Goal: Task Accomplishment & Management: Use online tool/utility

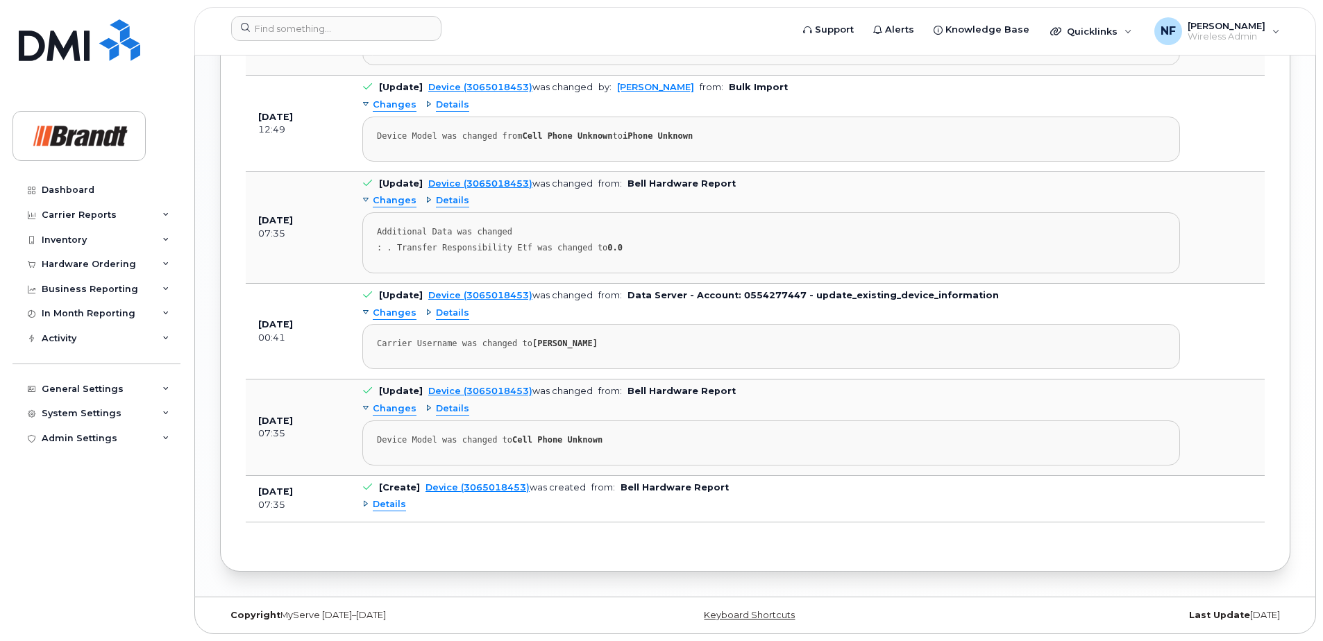
scroll to position [967, 0]
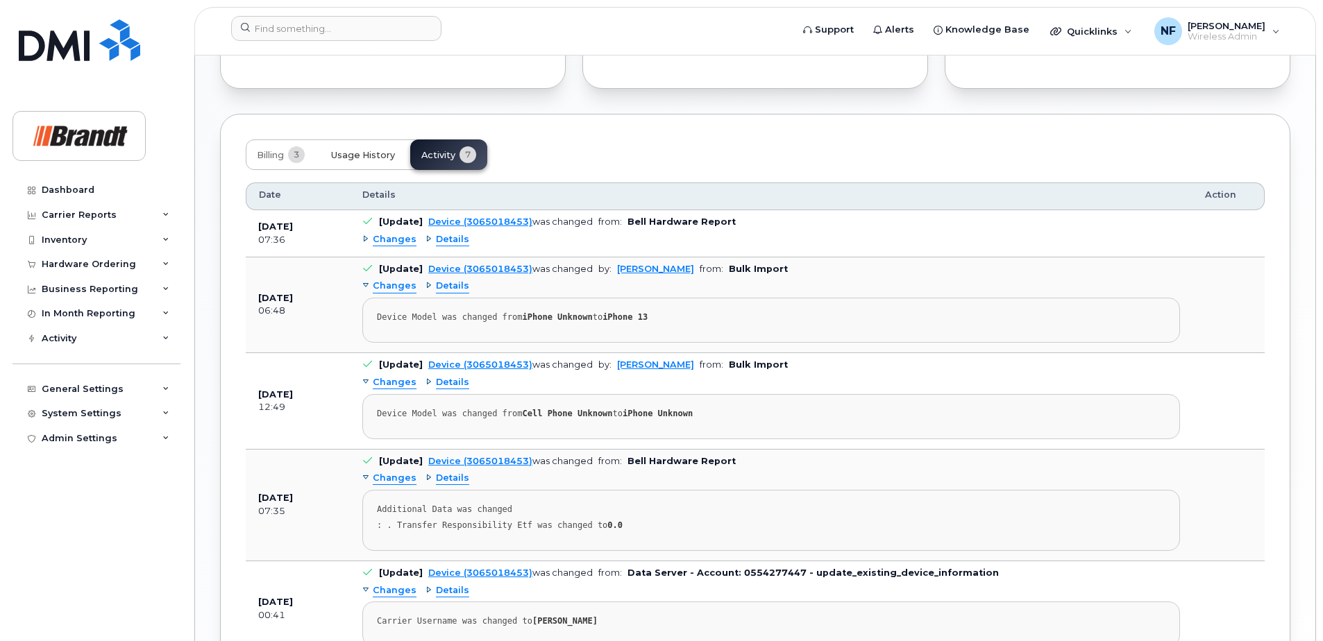
click at [362, 163] on button "Usage History" at bounding box center [363, 154] width 86 height 31
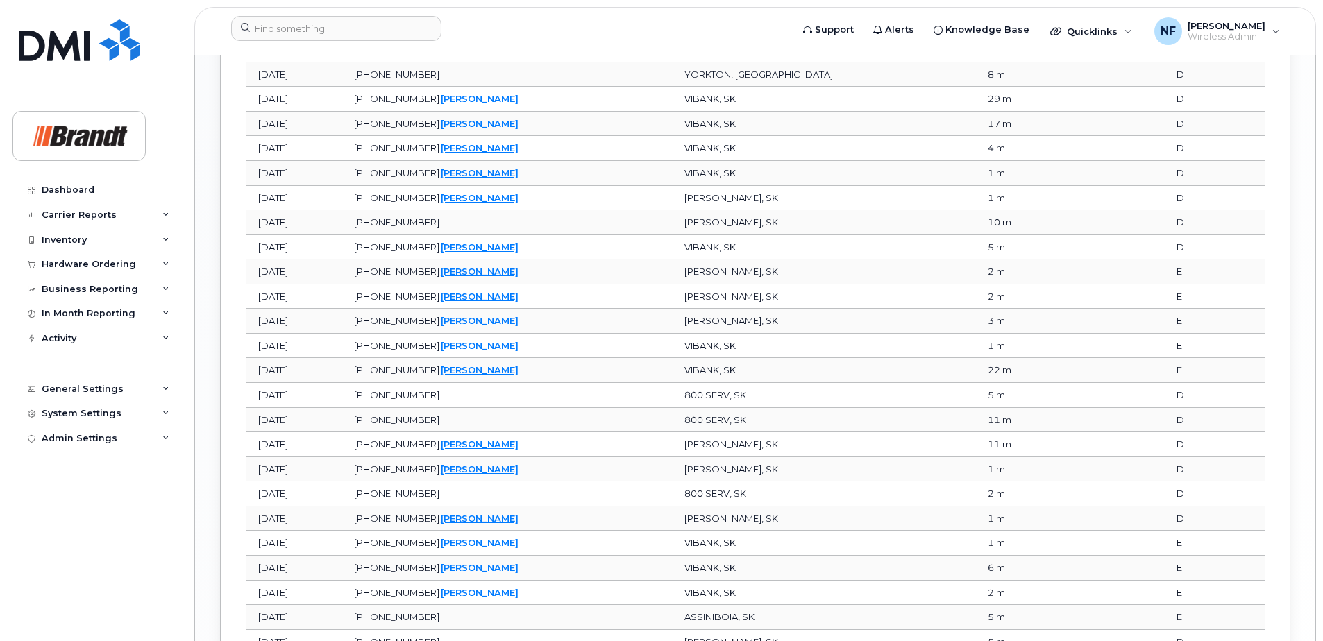
scroll to position [1644, 0]
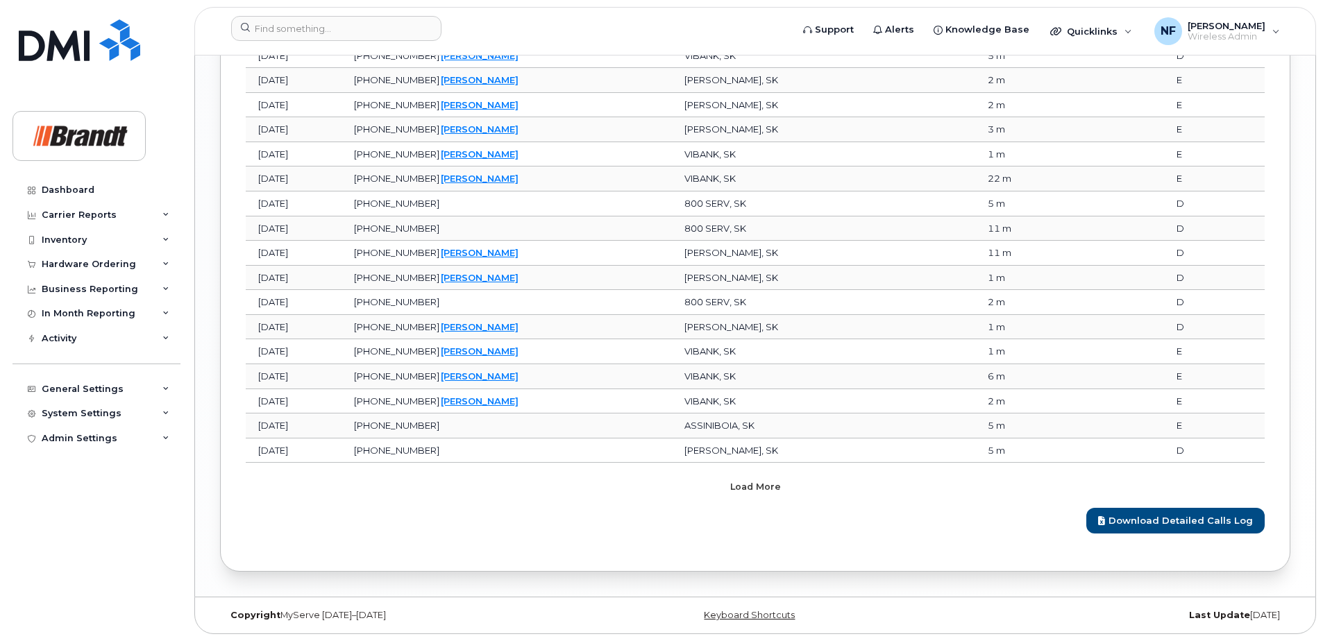
click at [776, 489] on span "Load more" at bounding box center [755, 486] width 51 height 13
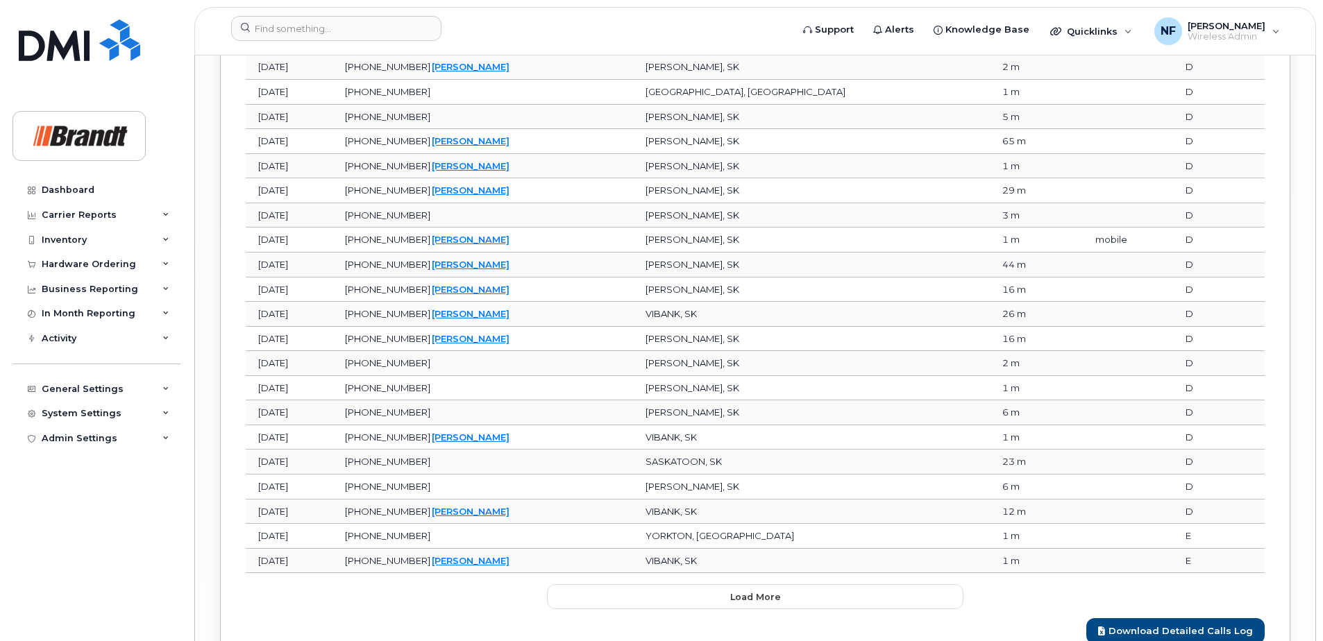
scroll to position [2261, 0]
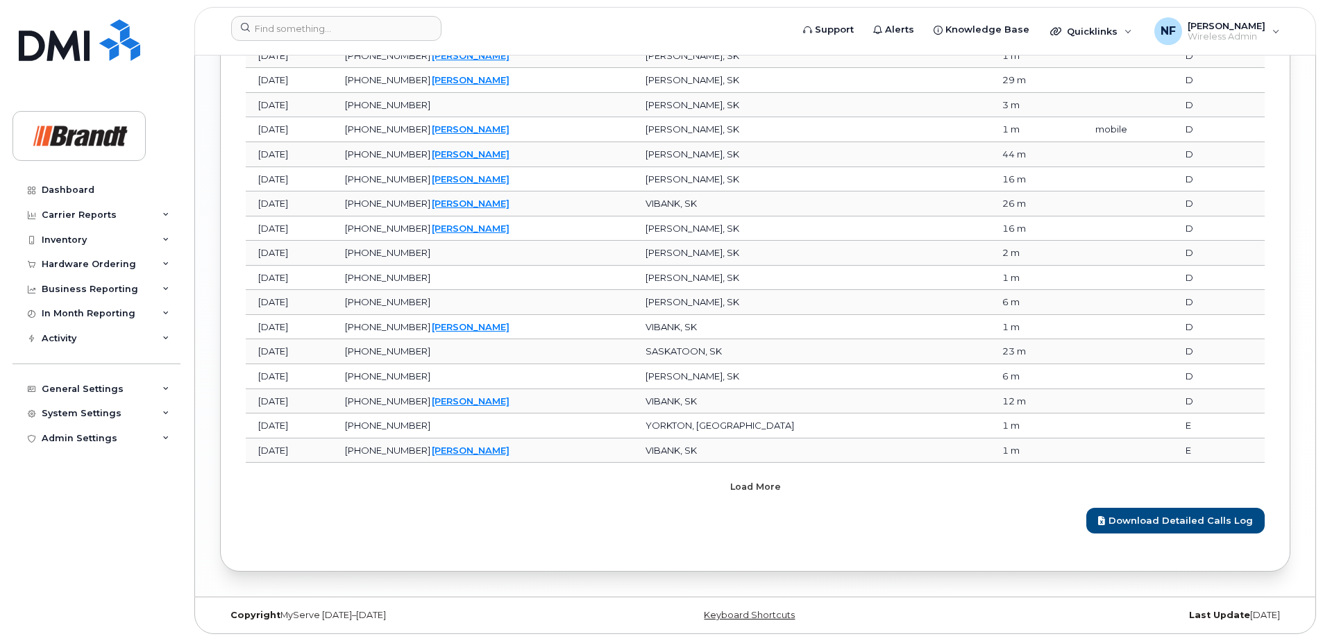
click at [739, 484] on span "Load more" at bounding box center [755, 486] width 51 height 13
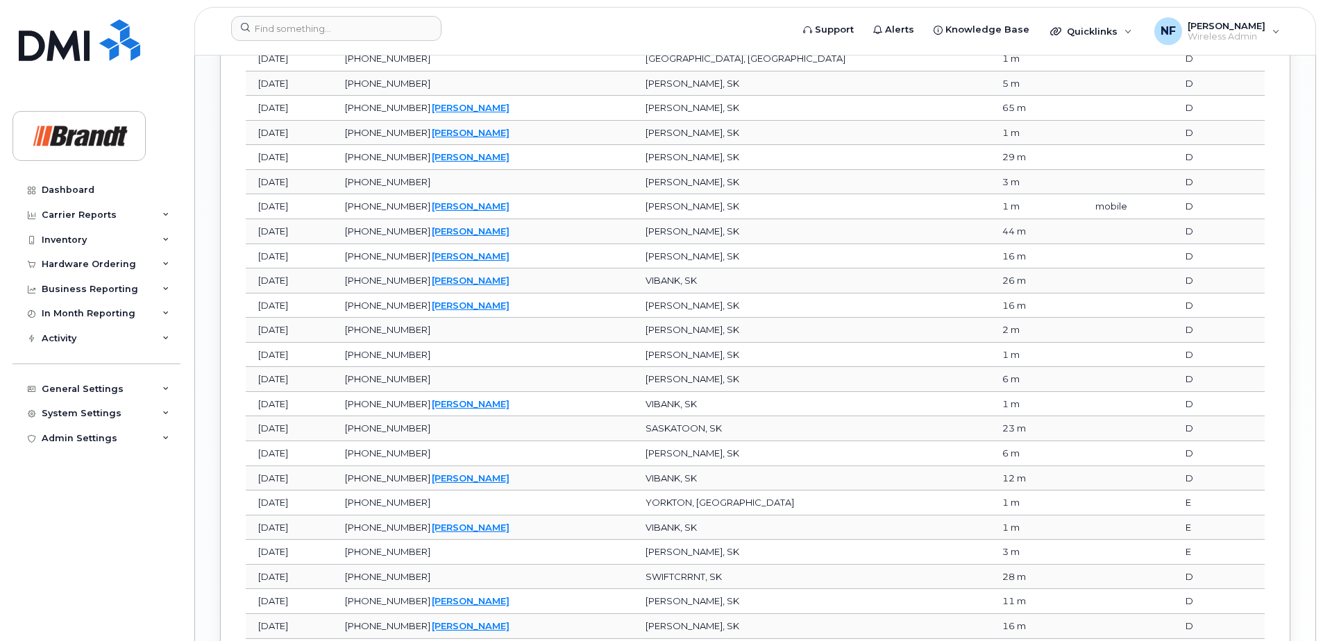
scroll to position [2670, 0]
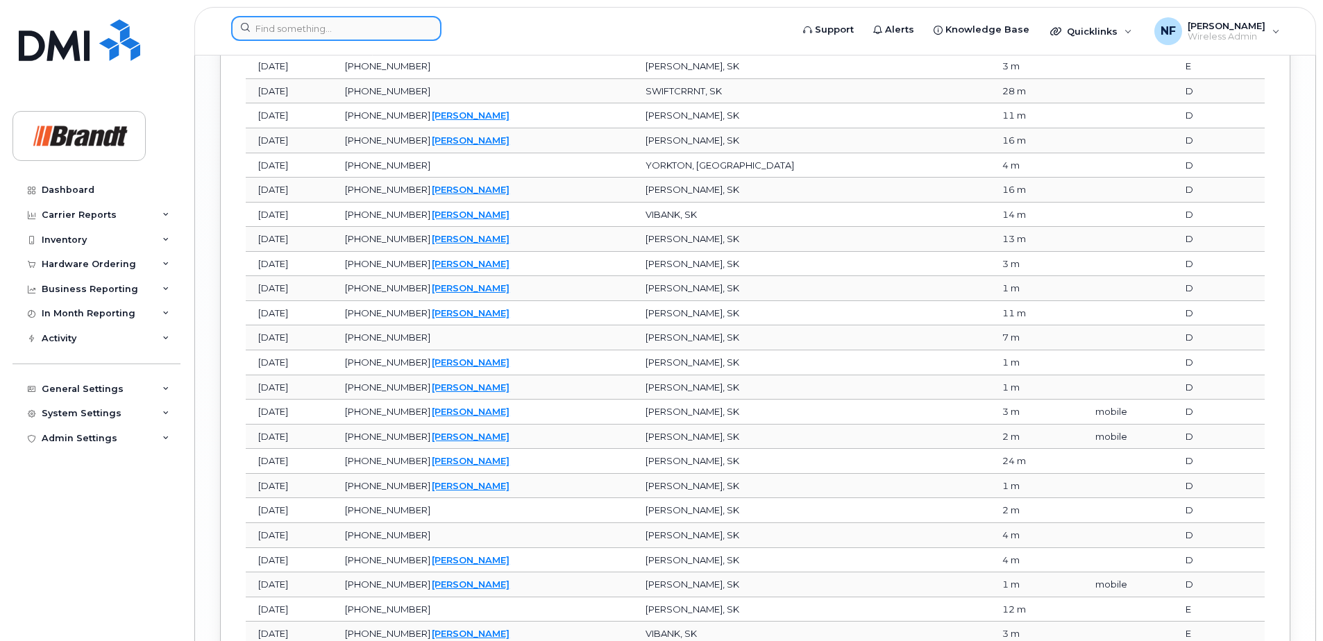
click at [380, 33] on input at bounding box center [336, 28] width 210 height 25
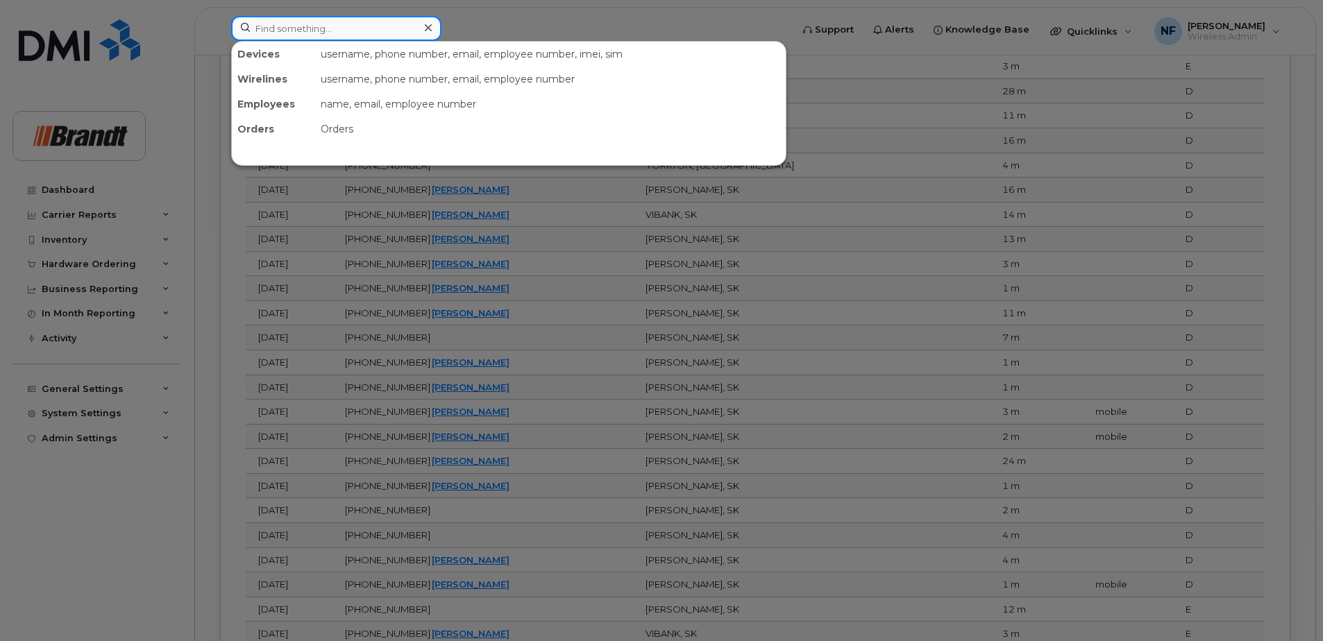
paste input "[PERSON_NAME]"
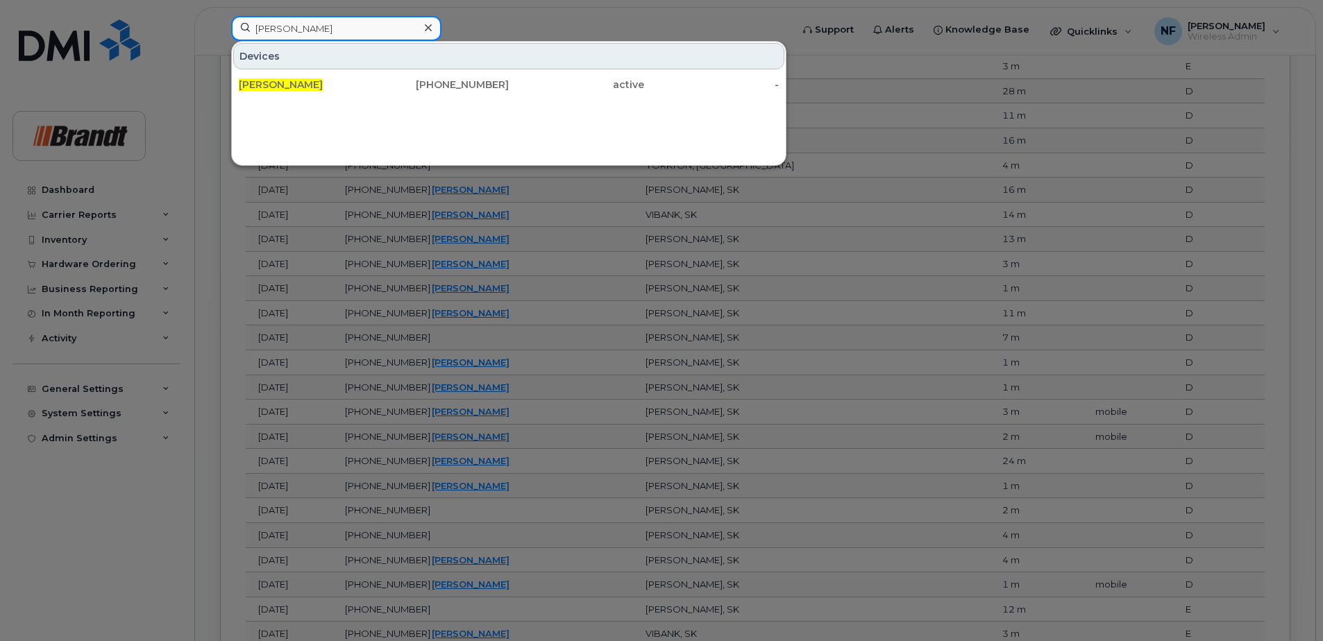
type input "[PERSON_NAME]"
click at [339, 79] on div "[PERSON_NAME]" at bounding box center [306, 85] width 135 height 14
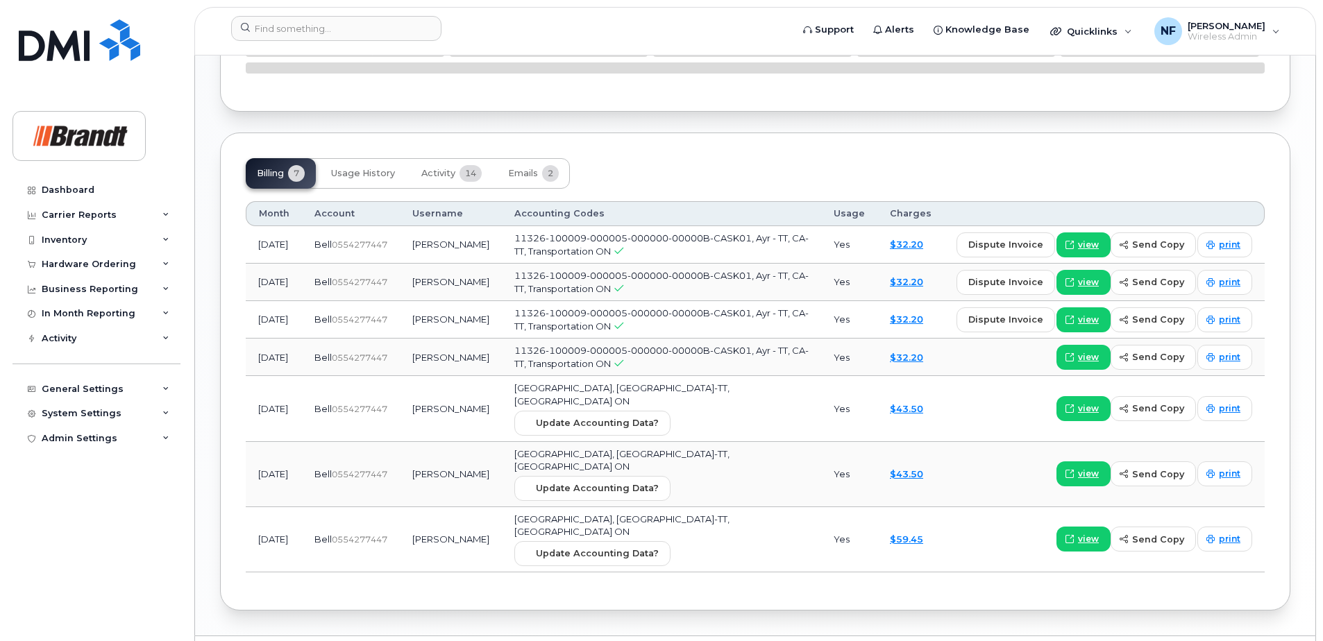
scroll to position [953, 0]
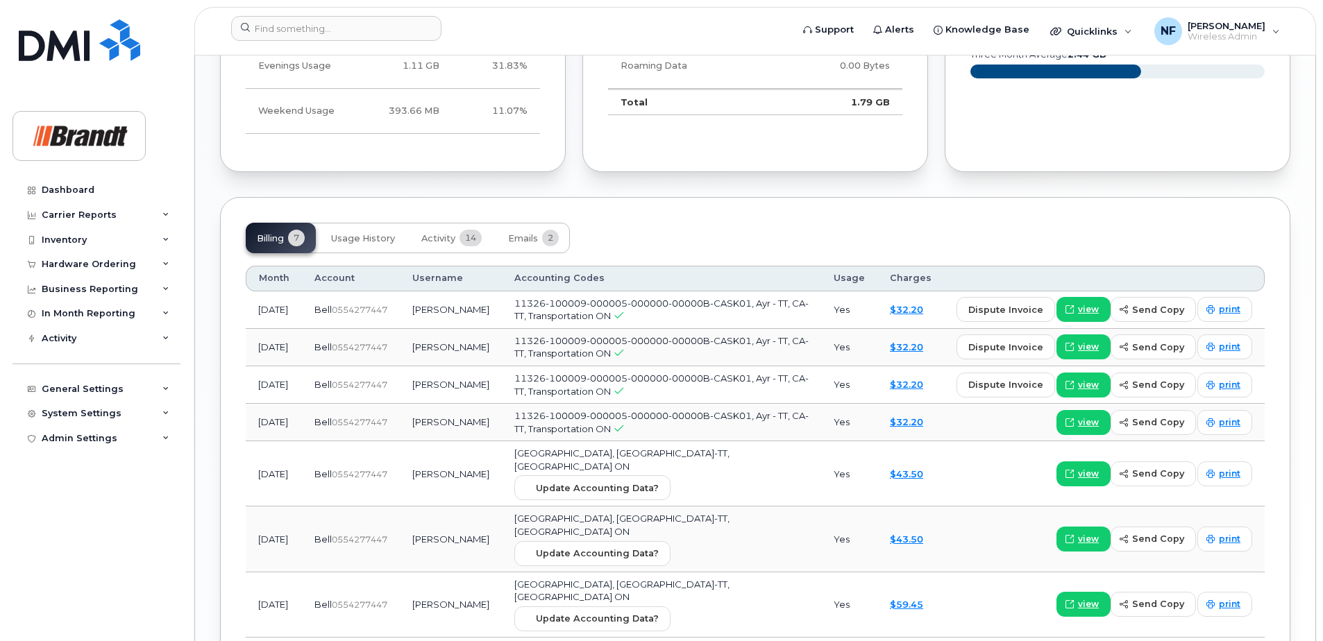
click at [137, 212] on div "Carrier Reports" at bounding box center [96, 215] width 168 height 25
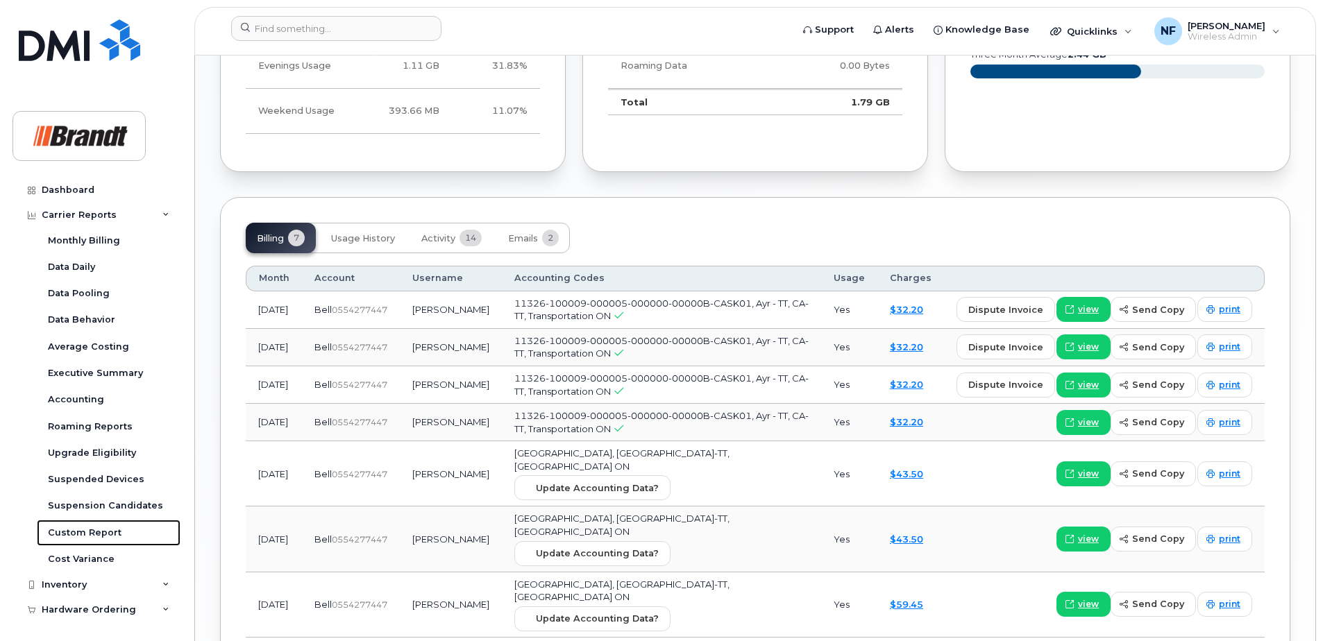
click at [94, 532] on div "Custom Report" at bounding box center [85, 533] width 74 height 12
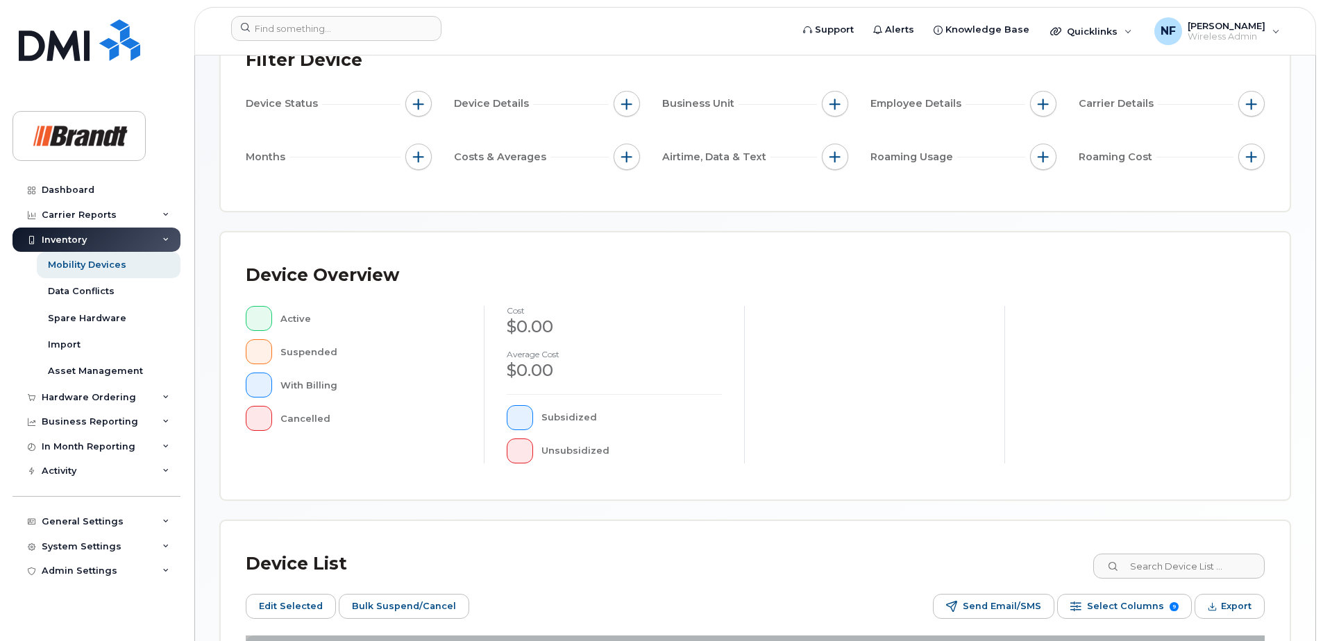
scroll to position [342, 0]
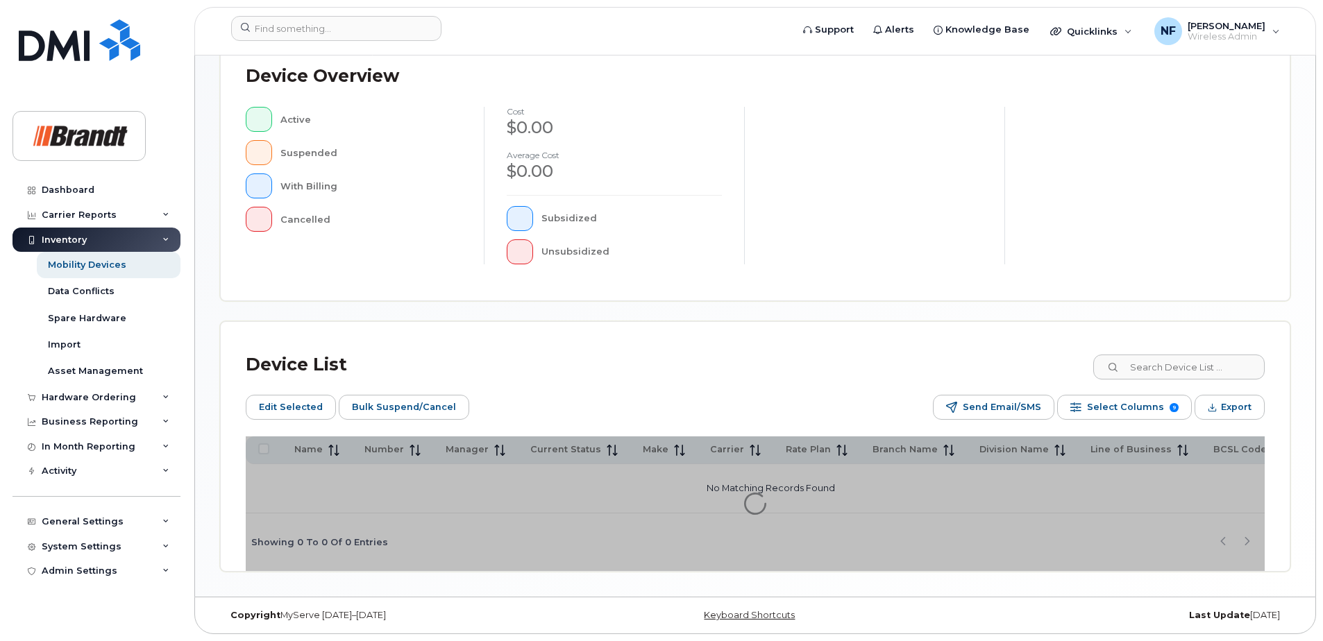
click at [1153, 359] on div "Device List Edit Selected Bulk Suspend/Cancel Send Email/SMS Select Columns 9 F…" at bounding box center [755, 446] width 1069 height 249
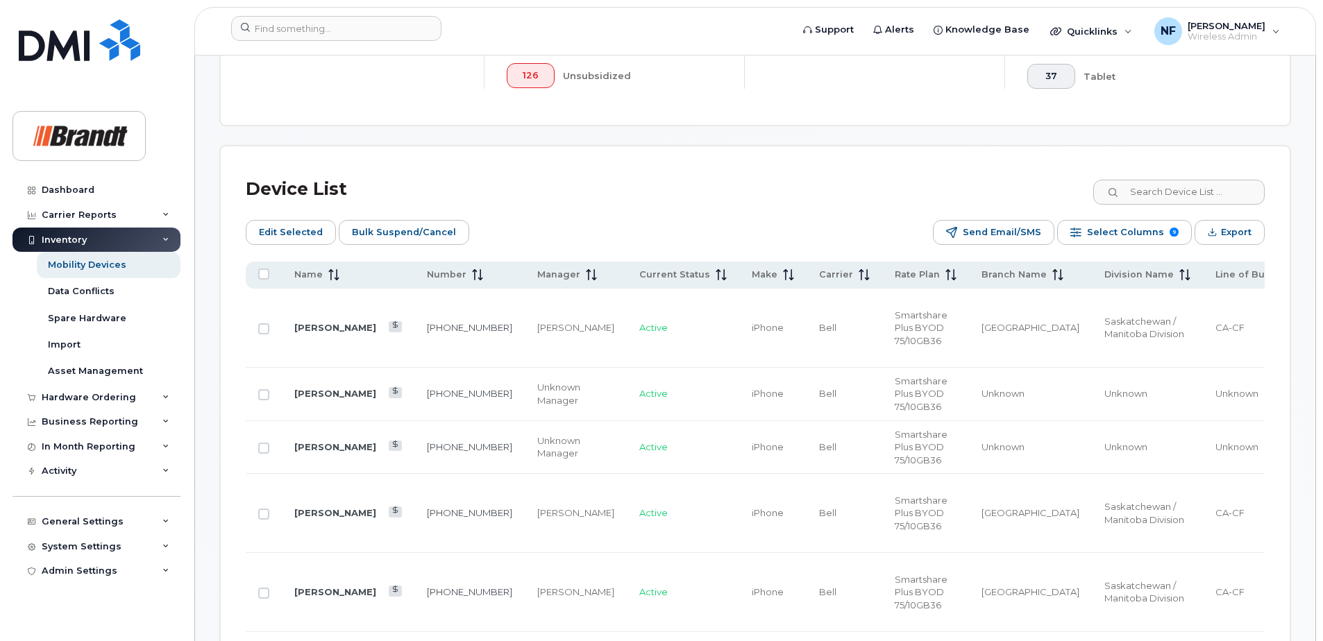
scroll to position [620, 0]
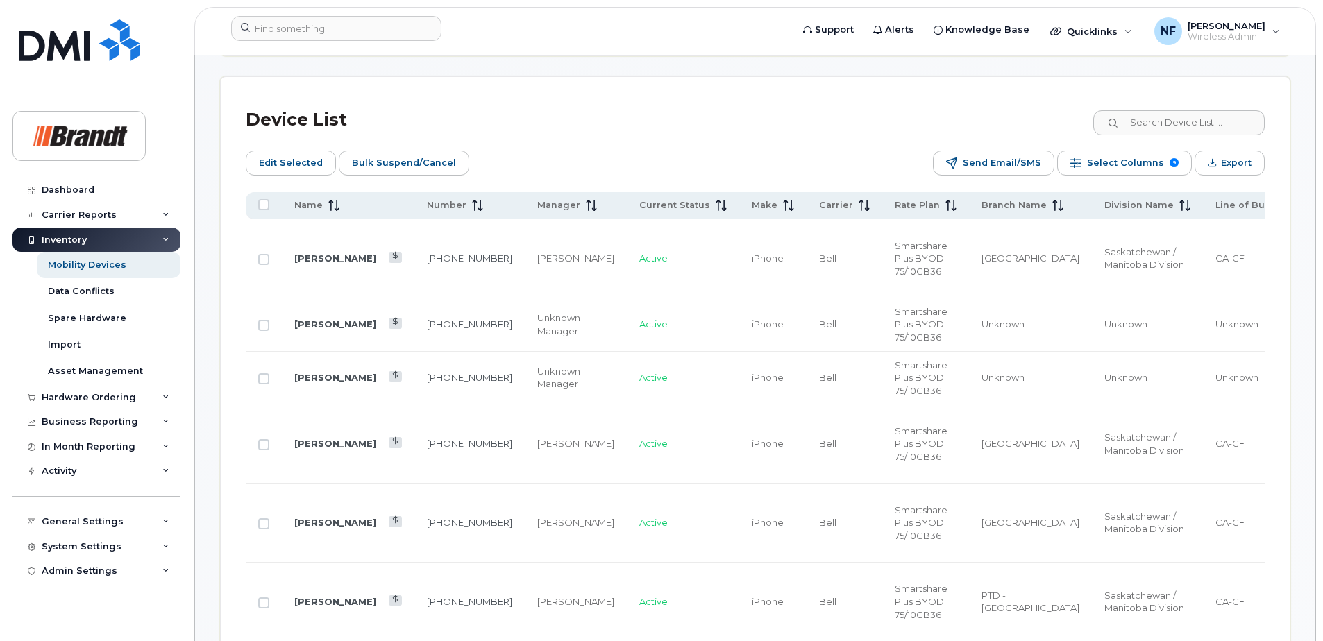
click at [262, 260] on input "Row Unselected" at bounding box center [263, 259] width 11 height 11
checkbox input "true"
click at [262, 325] on input "Row Unselected" at bounding box center [263, 325] width 11 height 11
checkbox input "true"
click at [265, 380] on input "Row Unselected" at bounding box center [263, 378] width 11 height 11
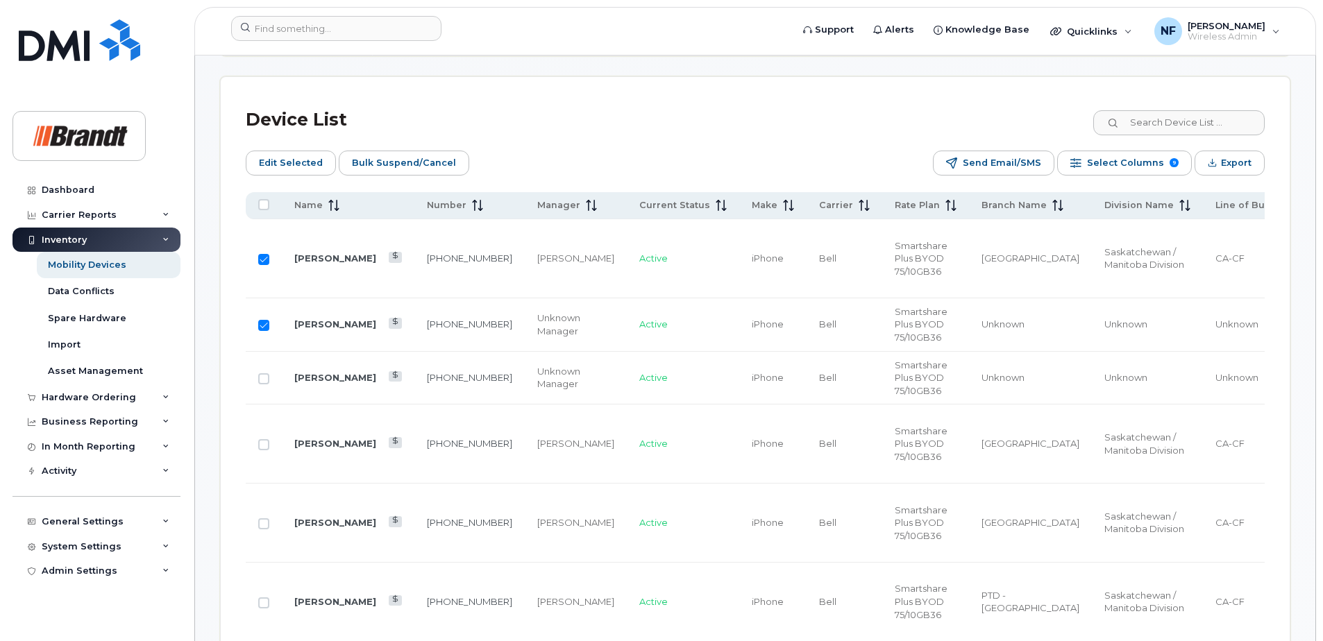
checkbox input "true"
click at [262, 447] on input "Row Unselected" at bounding box center [263, 444] width 11 height 11
checkbox input "true"
click at [262, 262] on input "Row Selected" at bounding box center [263, 259] width 11 height 11
checkbox input "false"
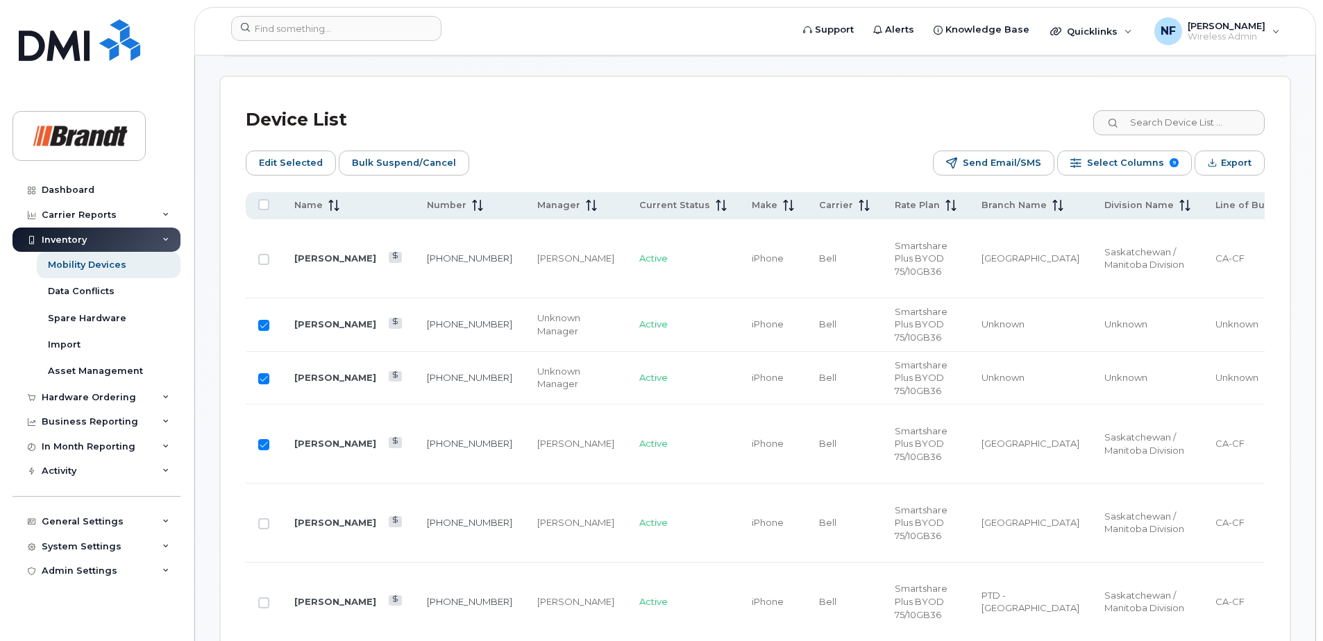
click at [266, 330] on input "Row Selected" at bounding box center [263, 325] width 11 height 11
checkbox input "false"
click at [266, 380] on input "Row Selected" at bounding box center [263, 378] width 11 height 11
checkbox input "false"
click at [263, 443] on input "Row Selected" at bounding box center [263, 444] width 11 height 11
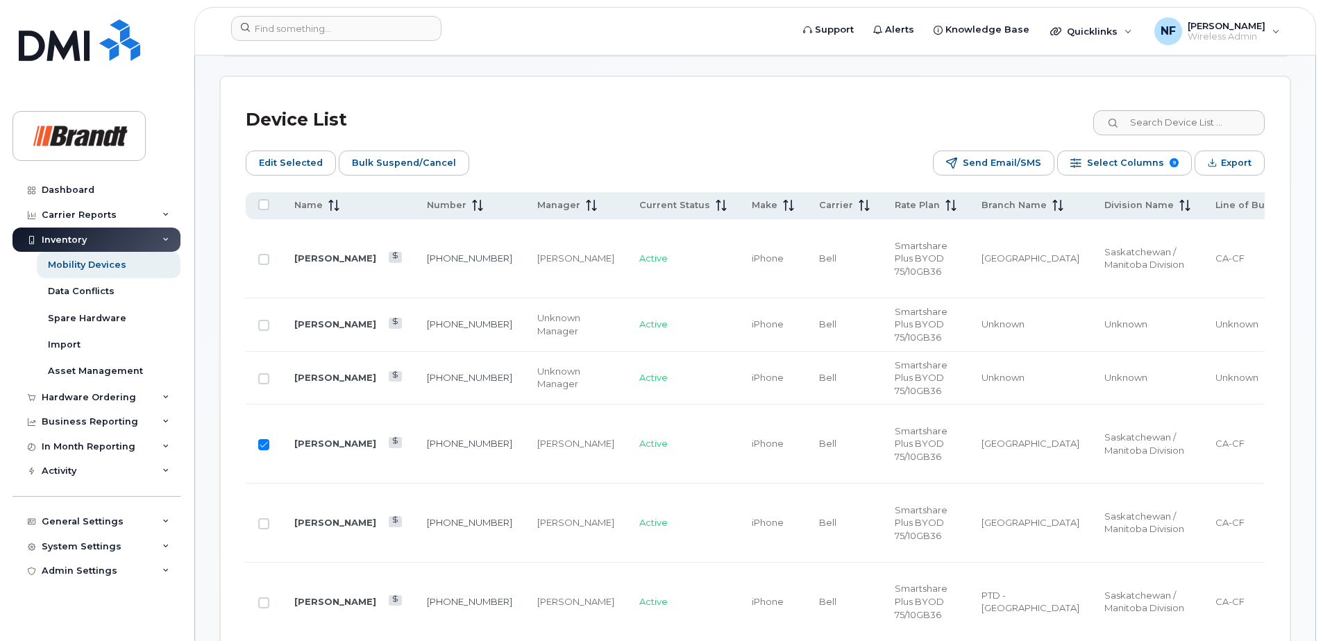
checkbox input "false"
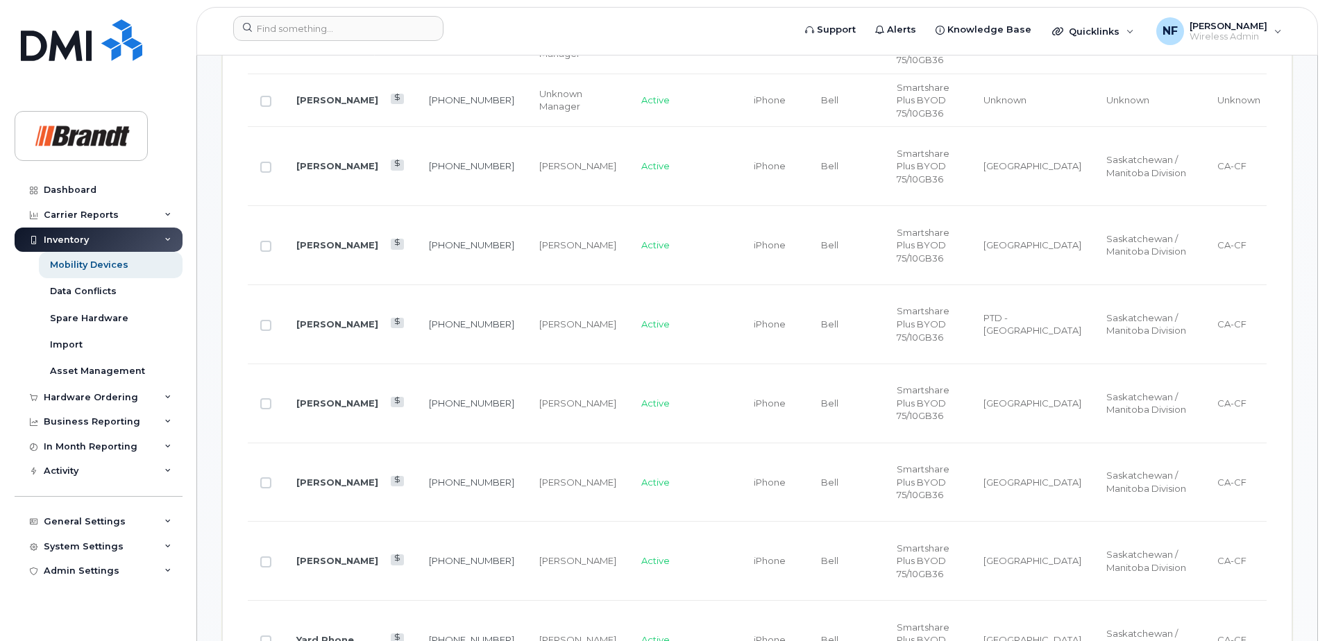
scroll to position [481, 0]
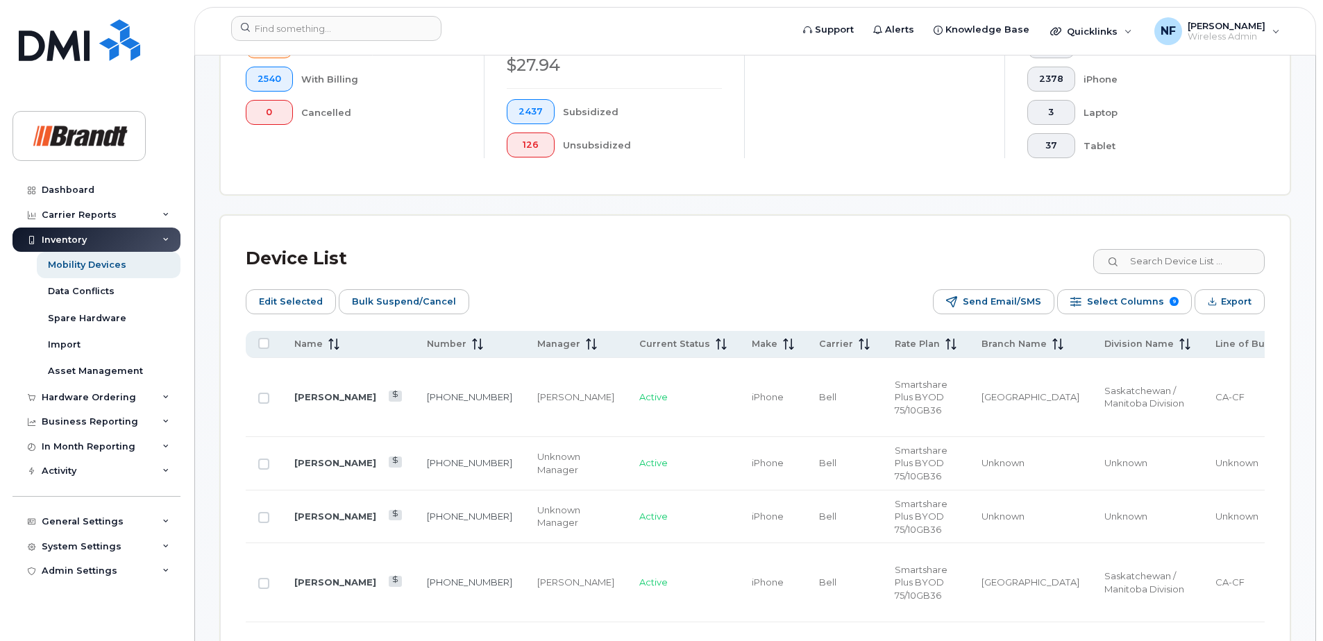
click at [263, 398] on input "Row Unselected" at bounding box center [263, 398] width 11 height 11
checkbox input "true"
click at [264, 463] on input "Row Unselected" at bounding box center [263, 464] width 11 height 11
checkbox input "true"
click at [266, 518] on input "Row Unselected" at bounding box center [263, 517] width 11 height 11
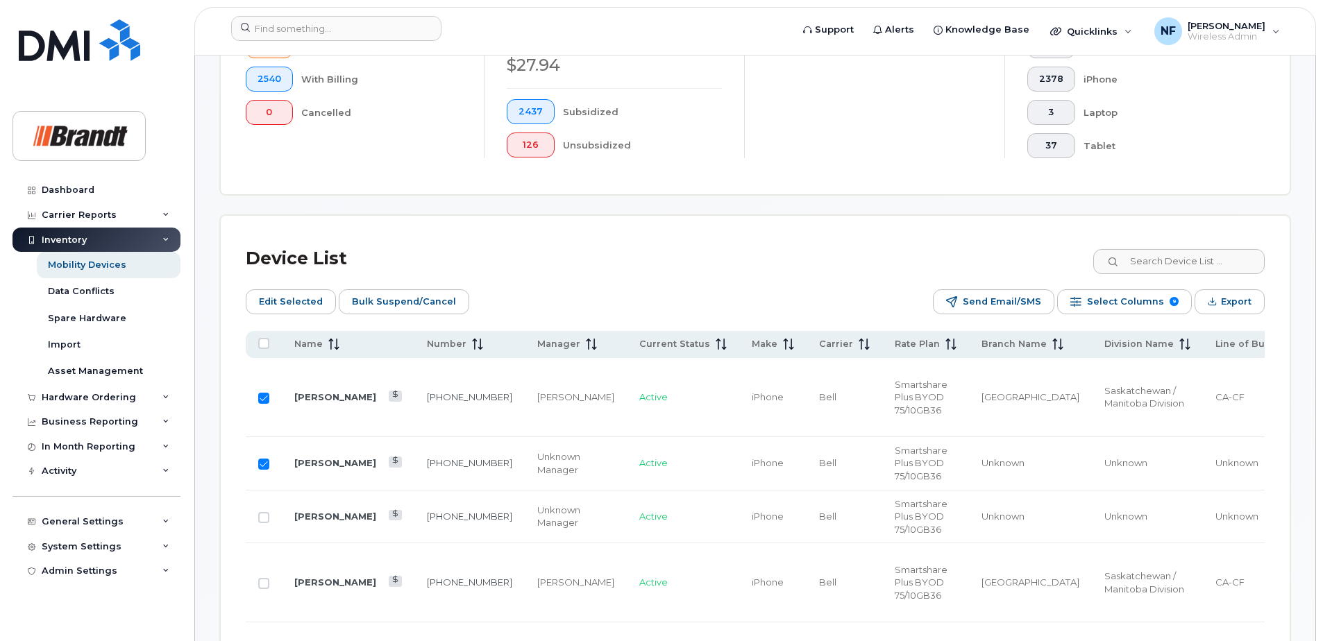
checkbox input "true"
click at [1221, 300] on span "Export" at bounding box center [1236, 301] width 31 height 21
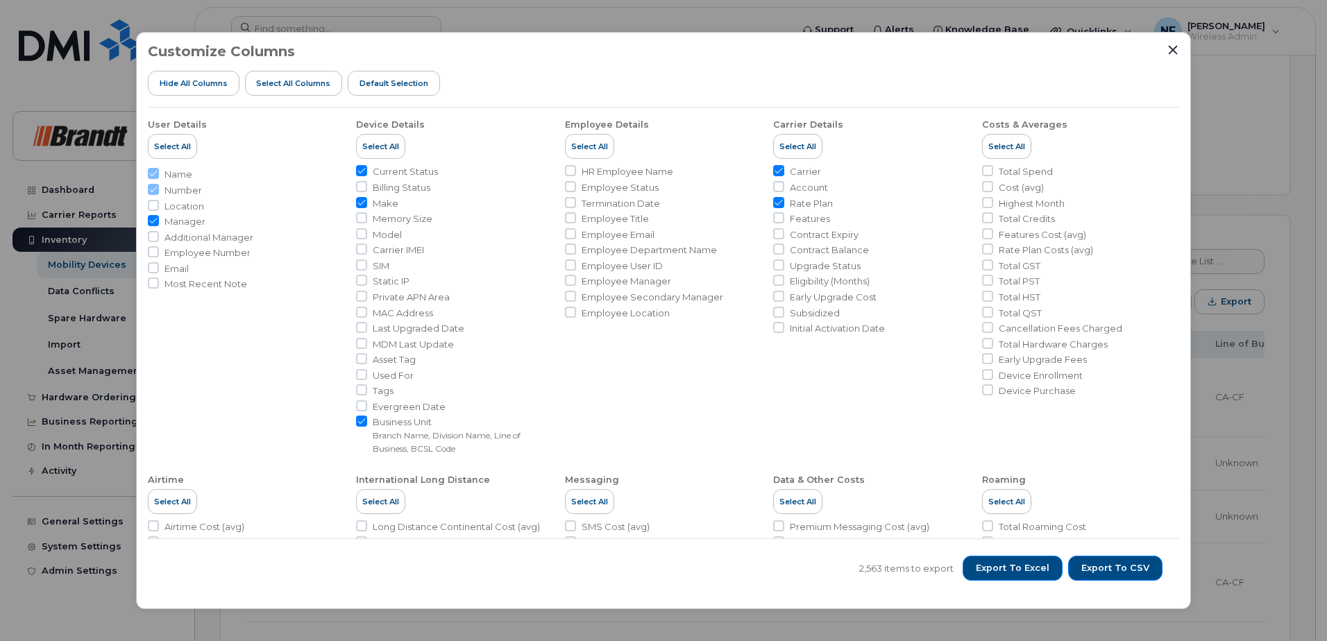
scroll to position [216, 0]
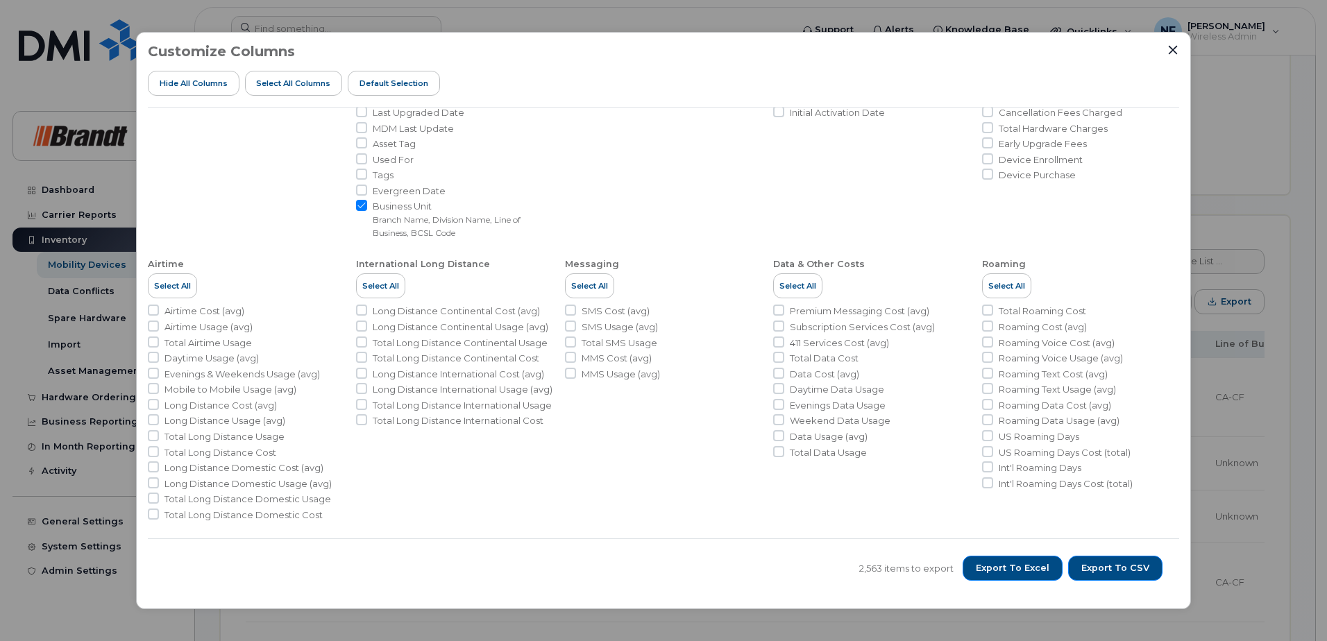
click at [151, 343] on input "Total Airtime Usage" at bounding box center [153, 342] width 11 height 11
checkbox input "true"
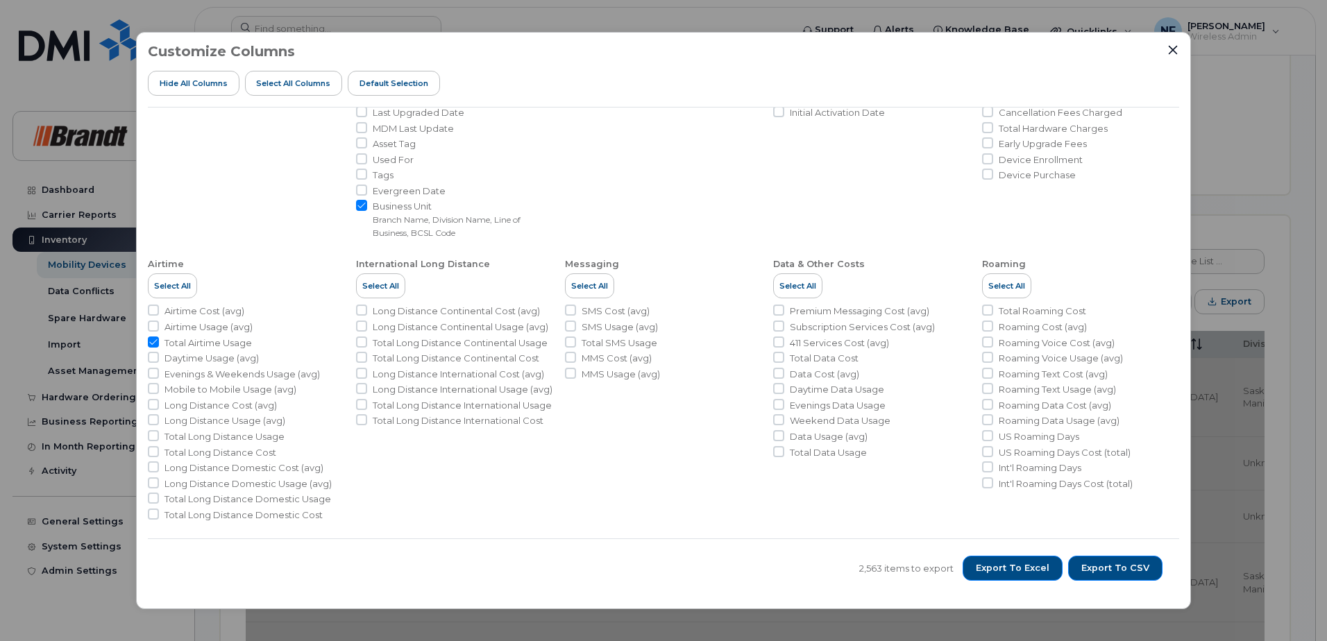
click at [152, 325] on input "Airtime Usage (avg)" at bounding box center [153, 326] width 11 height 11
checkbox input "true"
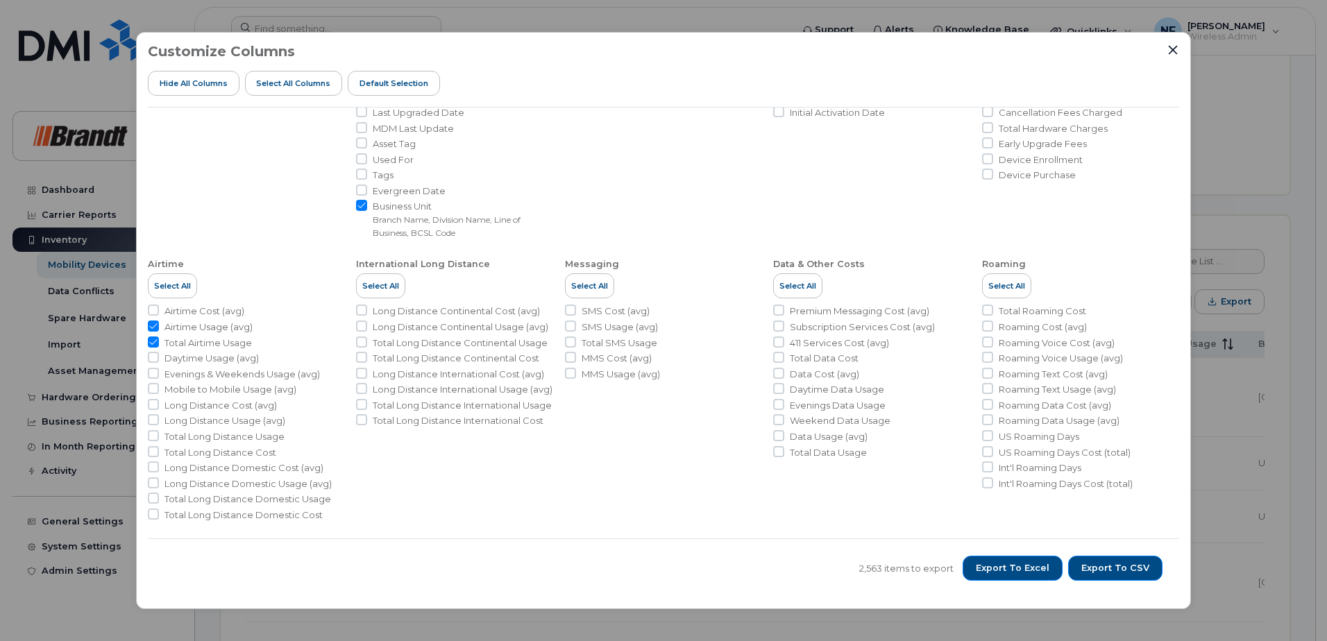
drag, startPoint x: 152, startPoint y: 345, endPoint x: 158, endPoint y: 322, distance: 23.7
click at [152, 344] on input "Total Airtime Usage" at bounding box center [153, 342] width 11 height 11
checkbox input "false"
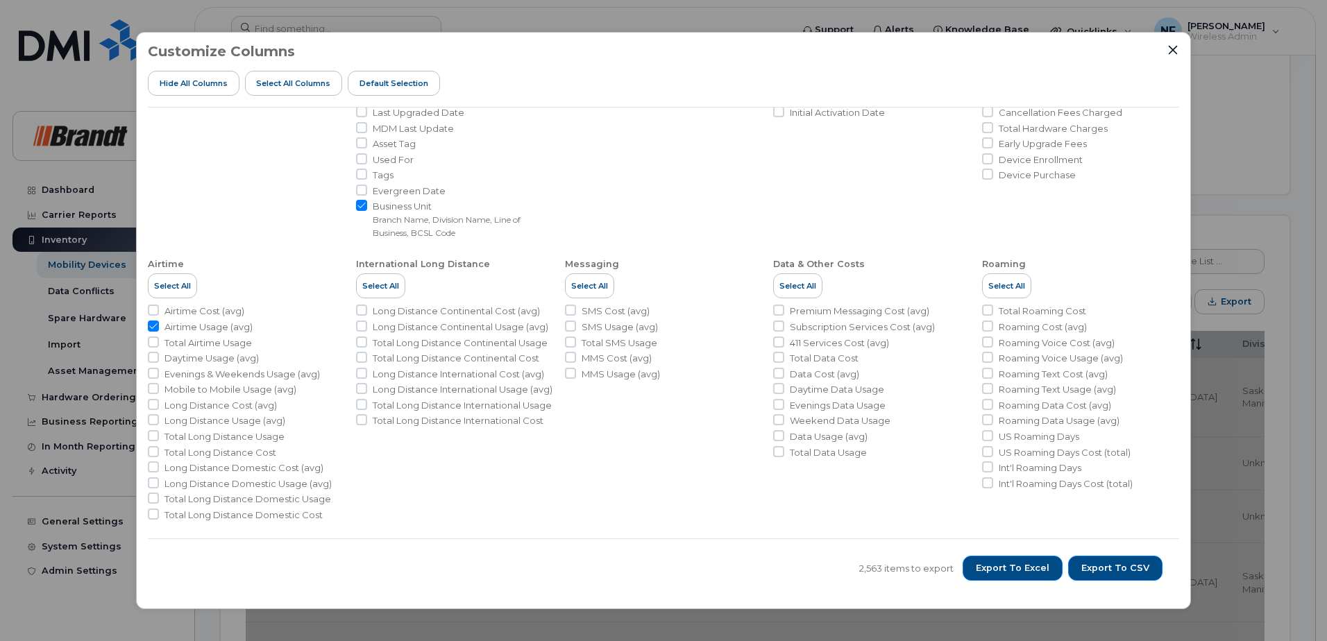
click at [155, 322] on input "Airtime Usage (avg)" at bounding box center [153, 326] width 11 height 11
checkbox input "false"
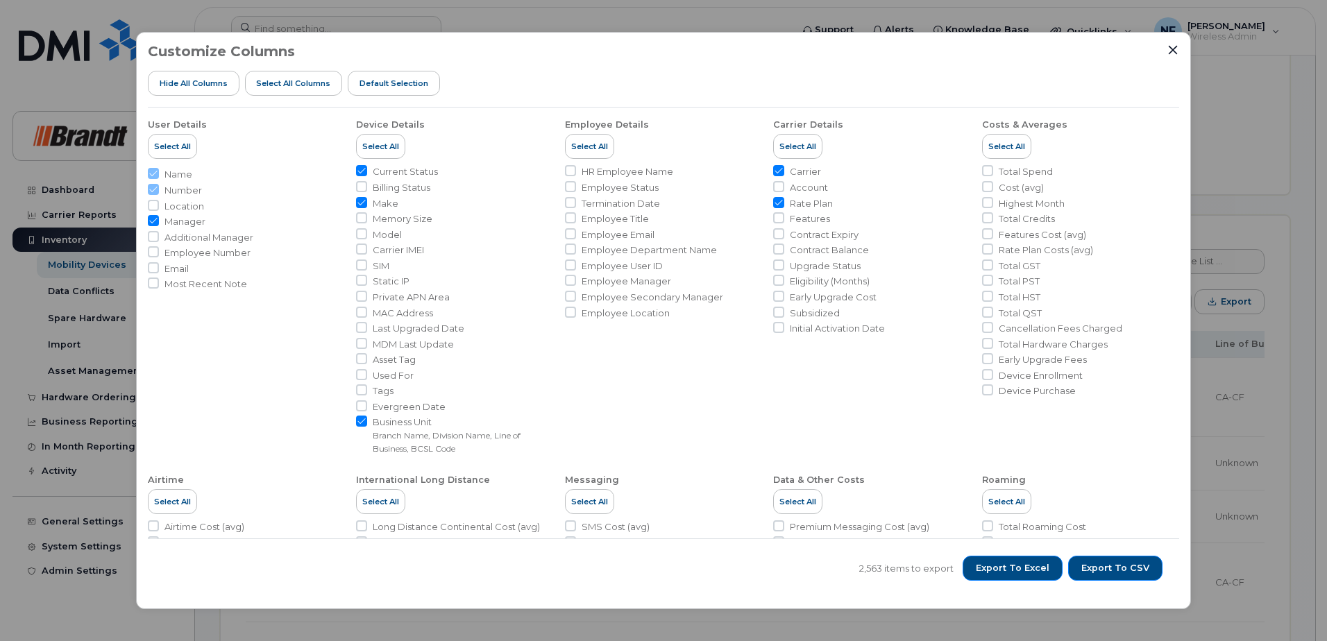
click at [1173, 51] on icon "Close" at bounding box center [1172, 49] width 11 height 11
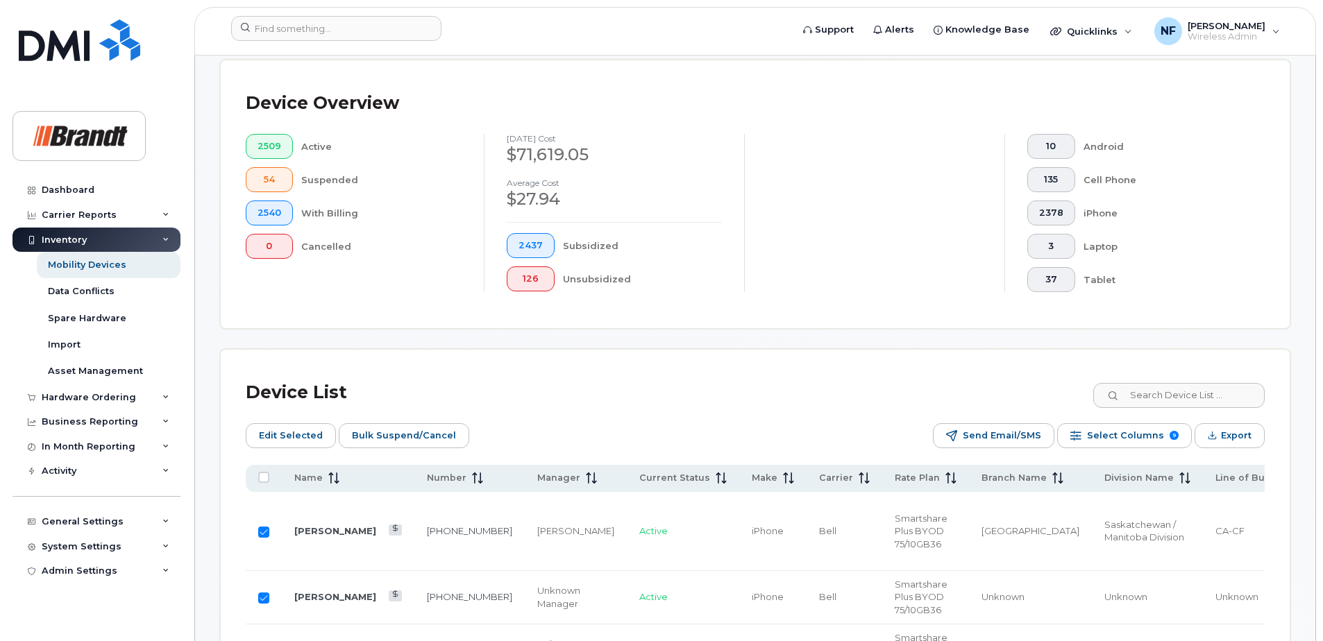
scroll to position [624, 0]
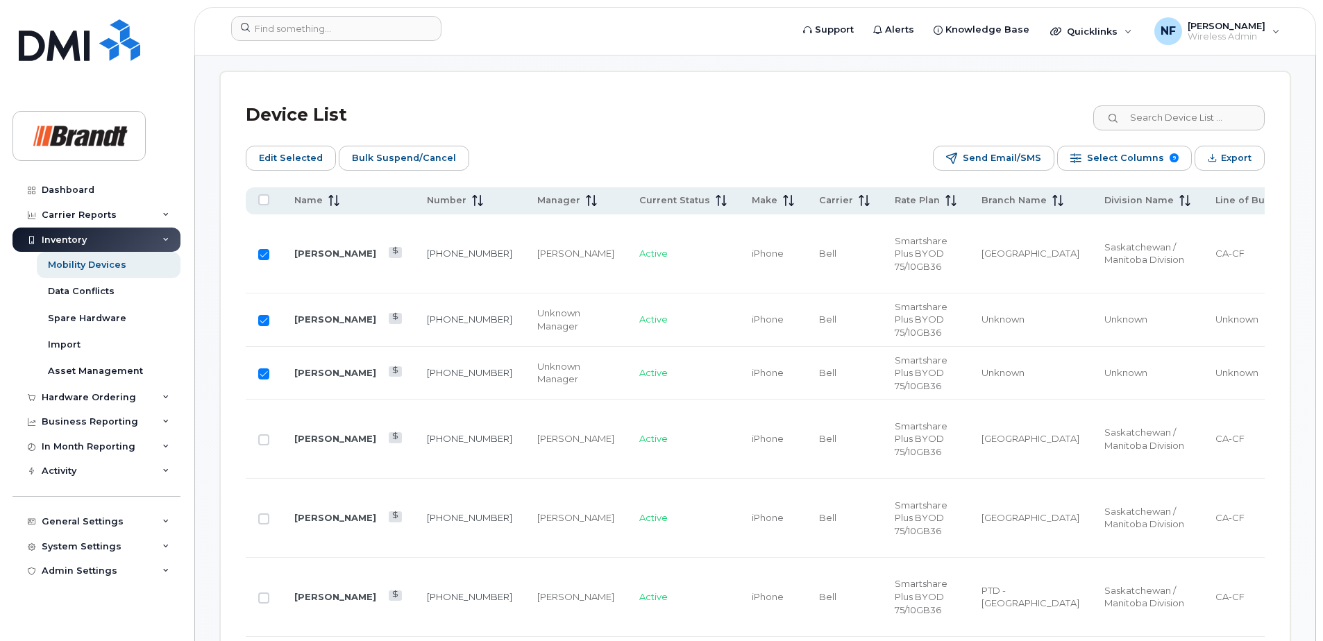
drag, startPoint x: 263, startPoint y: 249, endPoint x: 263, endPoint y: 262, distance: 13.2
click at [263, 249] on input "Row Selected" at bounding box center [263, 254] width 11 height 11
checkbox input "false"
click at [264, 318] on input "Row Selected" at bounding box center [263, 320] width 11 height 11
checkbox input "false"
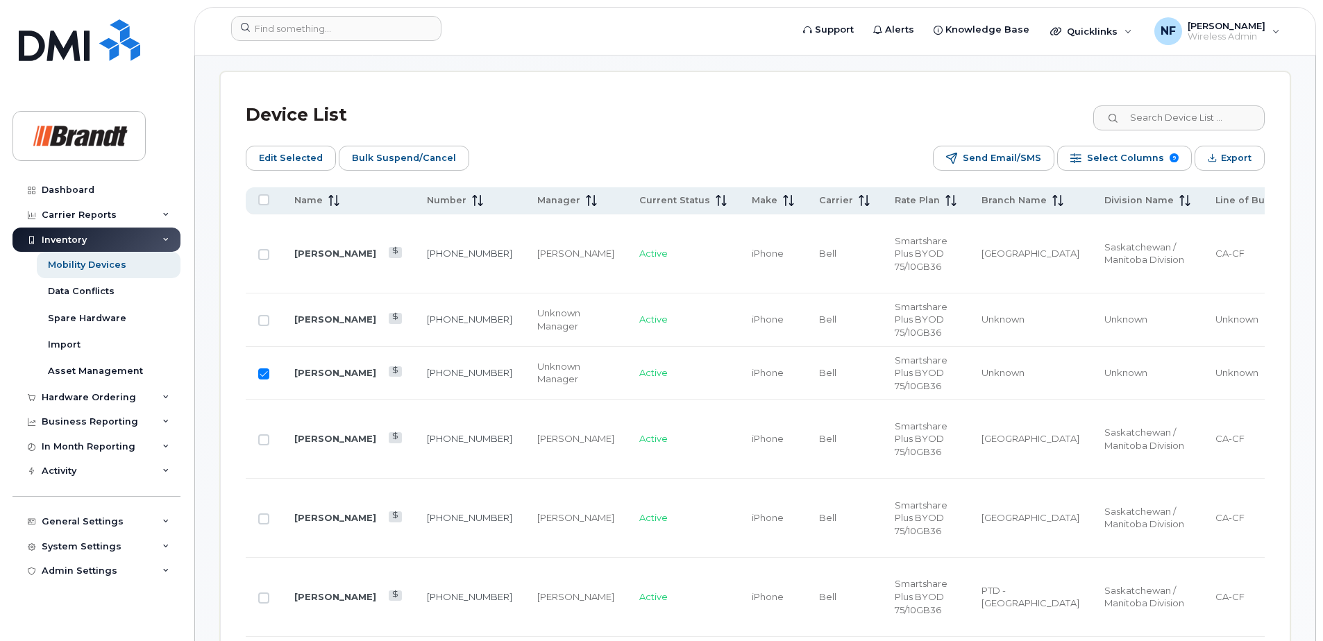
click at [264, 374] on input "Row Selected" at bounding box center [263, 373] width 11 height 11
checkbox input "false"
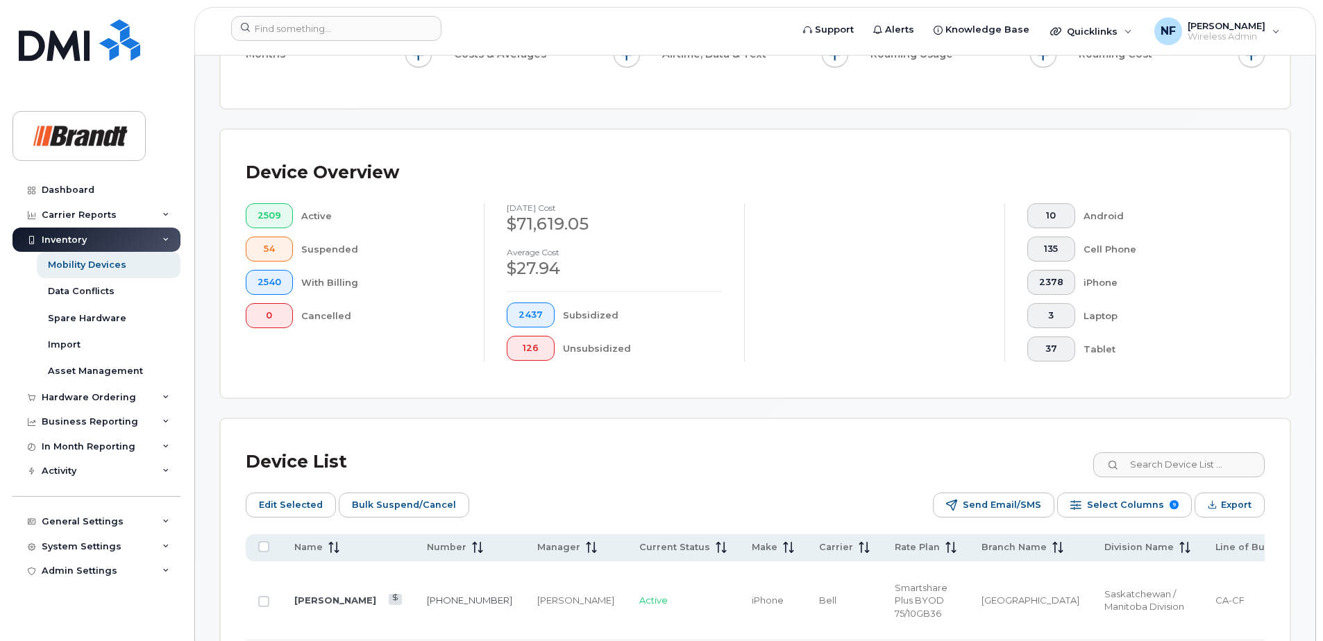
scroll to position [0, 0]
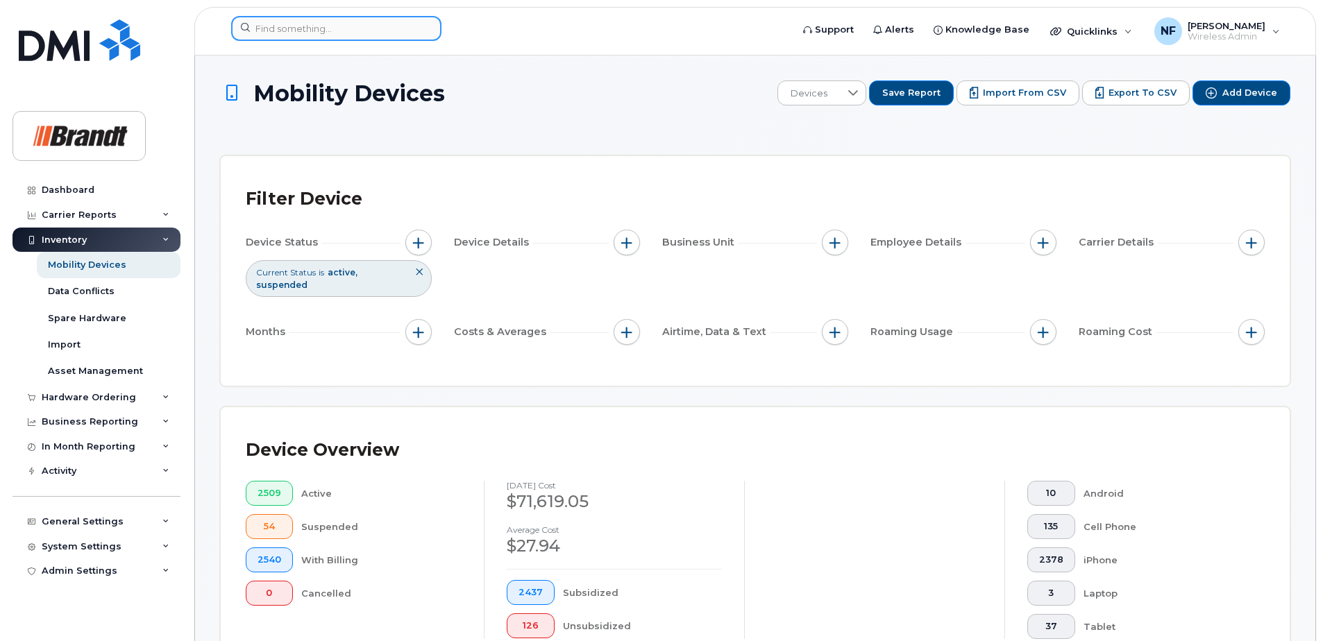
click at [377, 38] on input at bounding box center [336, 28] width 210 height 25
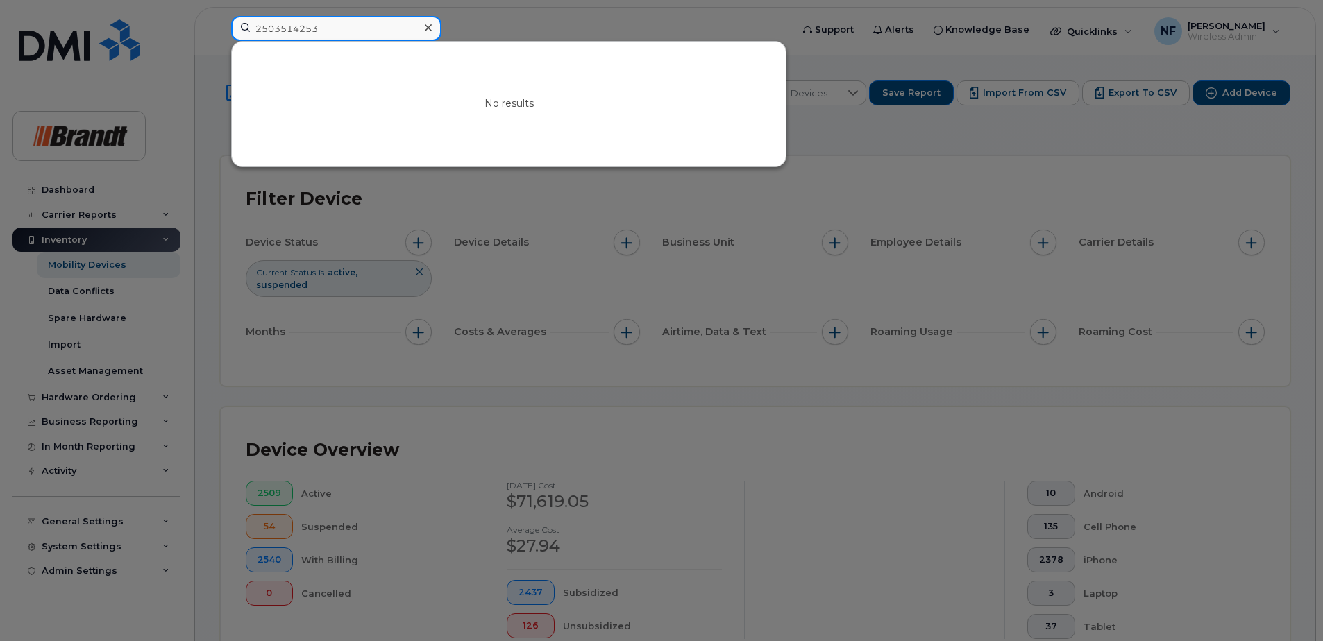
type input "2503514253"
